Goal: Find specific page/section: Find specific page/section

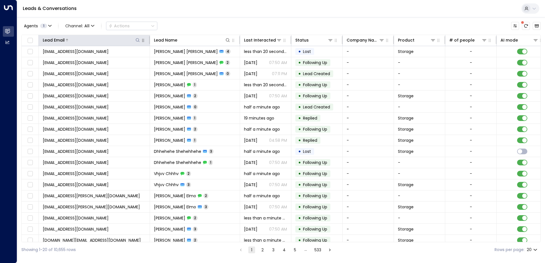
click at [139, 42] on icon at bounding box center [137, 40] width 5 height 5
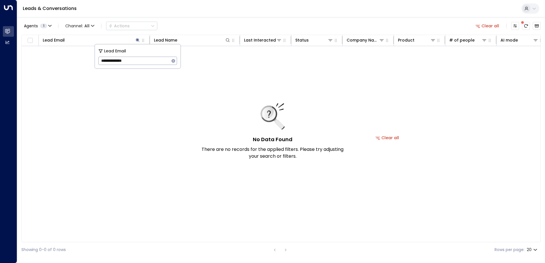
type input "**********"
click at [174, 63] on icon "button" at bounding box center [173, 61] width 5 height 5
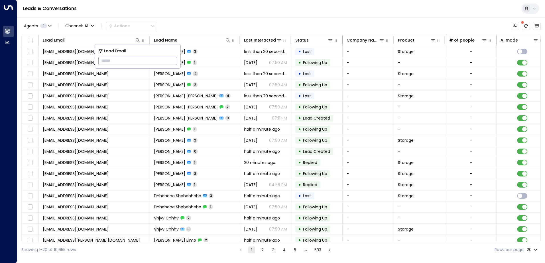
click at [173, 63] on input "text" at bounding box center [137, 61] width 79 height 11
click at [231, 39] on button "button" at bounding box center [233, 41] width 6 height 6
click at [228, 38] on icon at bounding box center [228, 40] width 5 height 5
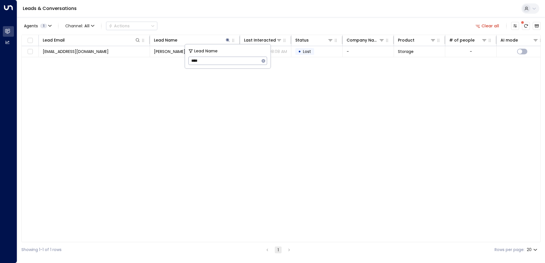
type input "****"
click at [264, 61] on icon "button" at bounding box center [263, 61] width 5 height 5
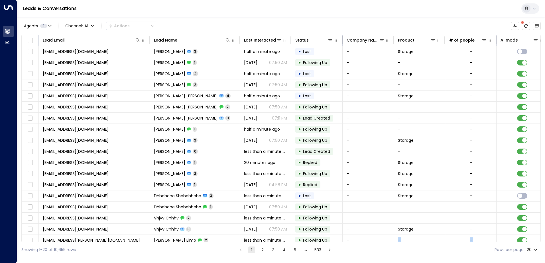
drag, startPoint x: 353, startPoint y: 242, endPoint x: 399, endPoint y: 241, distance: 45.4
click at [399, 241] on div "Lead Email Lead Name Last Interacted Status Company Name Product # of people AI…" at bounding box center [281, 139] width 520 height 208
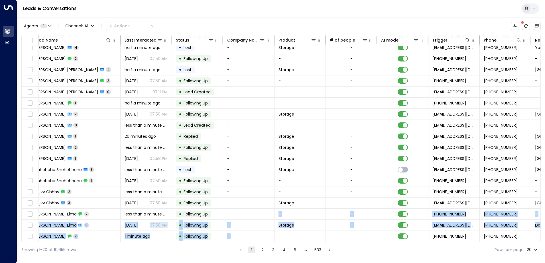
scroll to position [26, 215]
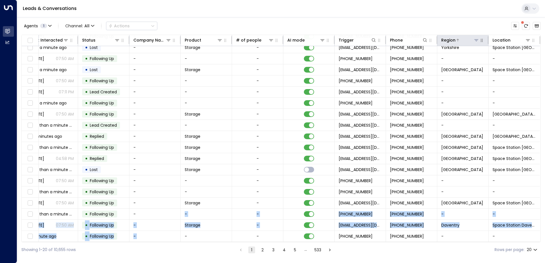
click at [474, 41] on icon at bounding box center [476, 40] width 5 height 5
click at [528, 40] on icon at bounding box center [528, 40] width 4 height 2
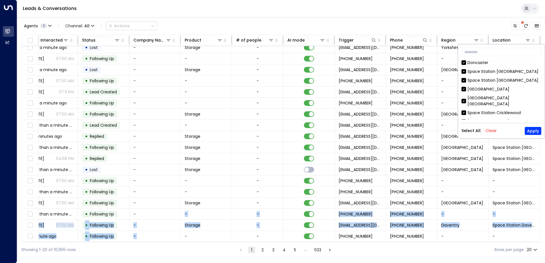
click at [489, 132] on button "Clear" at bounding box center [491, 131] width 11 height 5
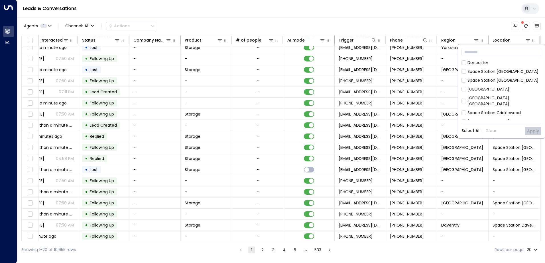
click at [489, 90] on div "[GEOGRAPHIC_DATA]" at bounding box center [489, 89] width 42 height 6
click at [530, 133] on button "Apply" at bounding box center [533, 131] width 17 height 8
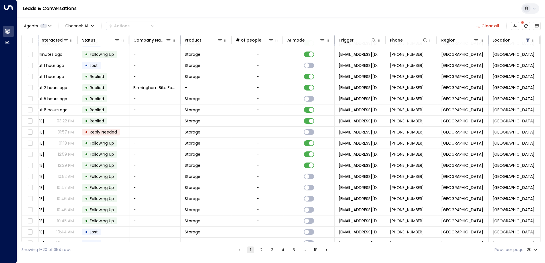
scroll to position [26, 215]
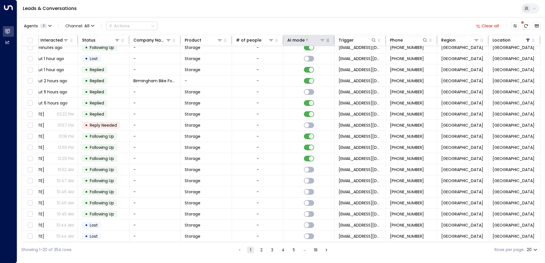
click at [321, 39] on icon at bounding box center [322, 40] width 5 height 5
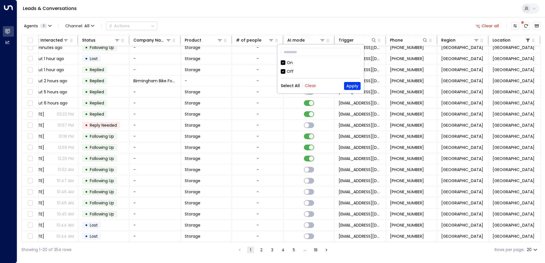
click at [288, 71] on div "Off" at bounding box center [290, 72] width 7 height 6
click at [351, 89] on button "Apply" at bounding box center [352, 86] width 17 height 8
